Goal: Task Accomplishment & Management: Use online tool/utility

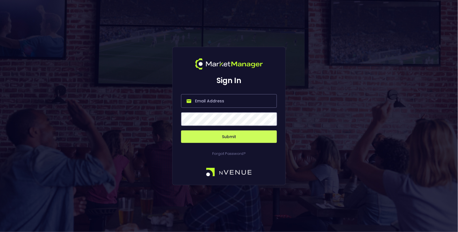
type input "[EMAIL_ADDRESS][DOMAIN_NAME]"
click at [240, 137] on button "Submit" at bounding box center [229, 136] width 96 height 12
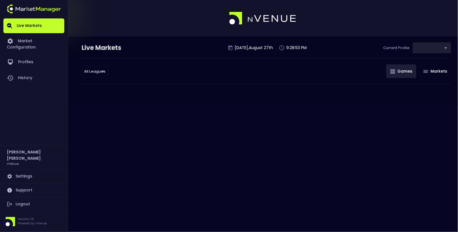
type input "0d810fa5-e353-4d9c-b11d-31f095cae871"
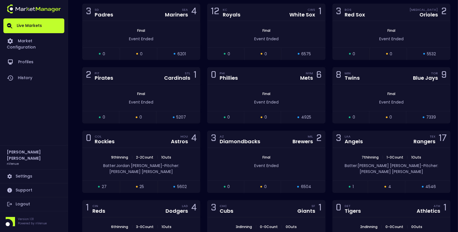
scroll to position [954, 0]
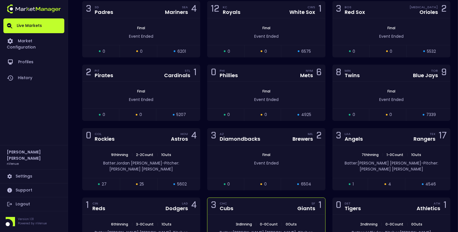
click at [251, 202] on div "3 CHC Cubs SF Giants 1" at bounding box center [266, 206] width 118 height 17
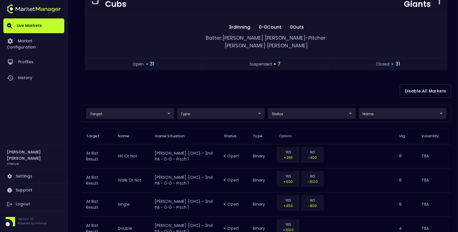
scroll to position [71, 0]
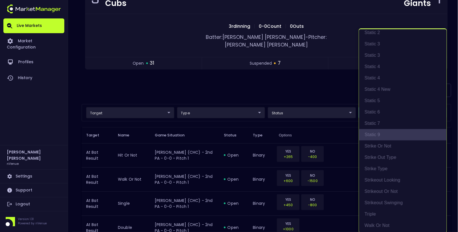
click at [380, 136] on li "Static 9" at bounding box center [403, 134] width 88 height 11
type input "At Bat Result"
type input "top"
type input "Static 9"
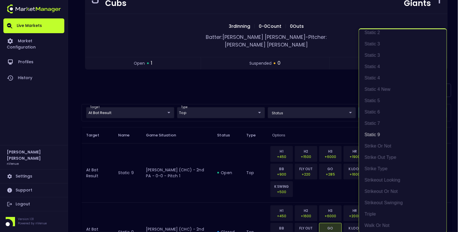
scroll to position [1, 0]
click at [302, 88] on div at bounding box center [229, 116] width 458 height 232
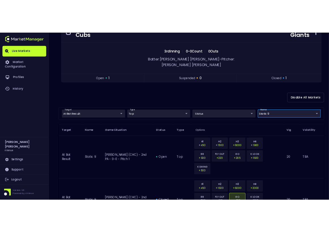
scroll to position [85, 0]
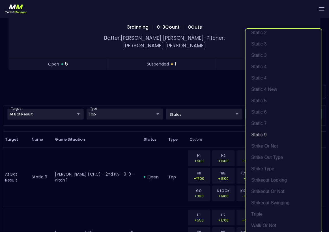
click at [164, 80] on div at bounding box center [164, 116] width 329 height 232
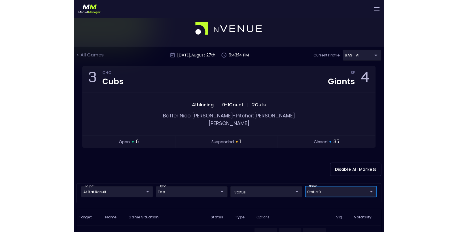
scroll to position [0, 0]
